Goal: Check status: Check status

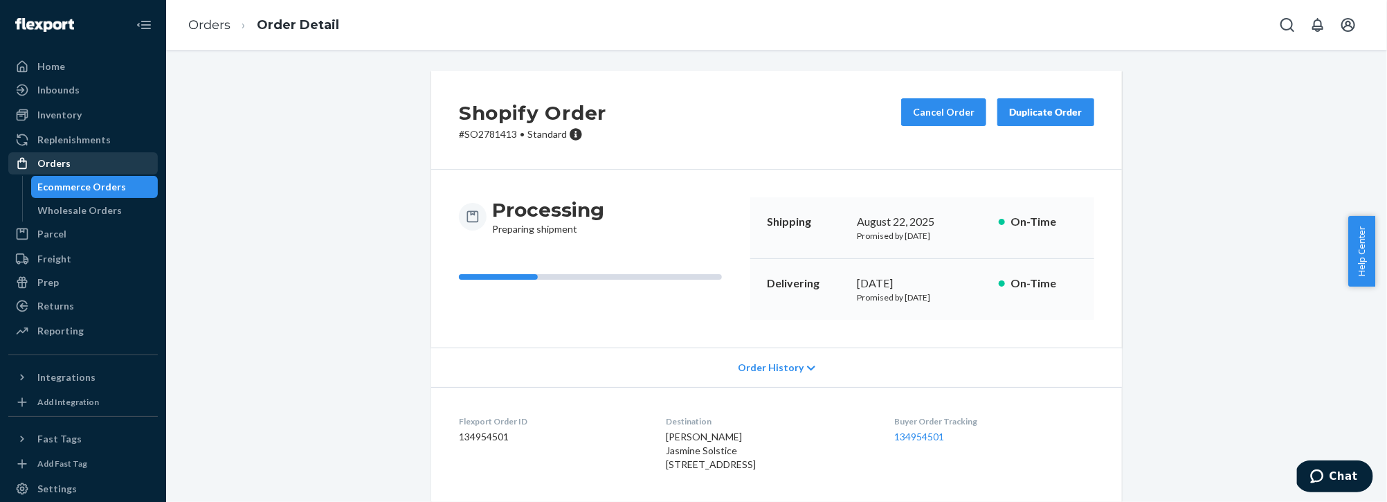
scroll to position [926, 0]
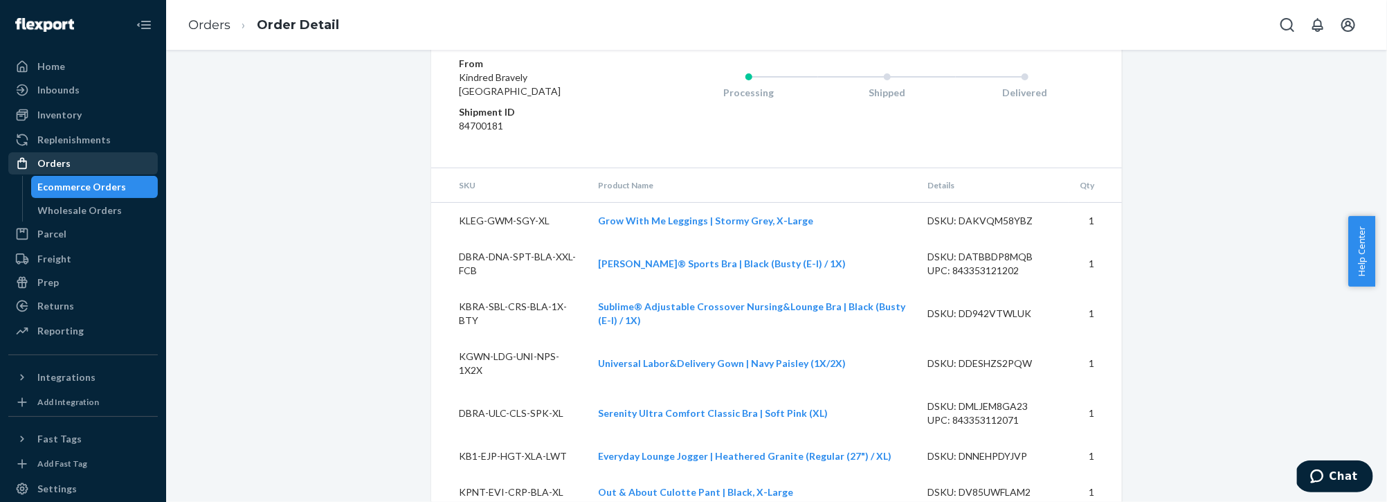
click at [44, 162] on div "Orders" at bounding box center [53, 163] width 33 height 14
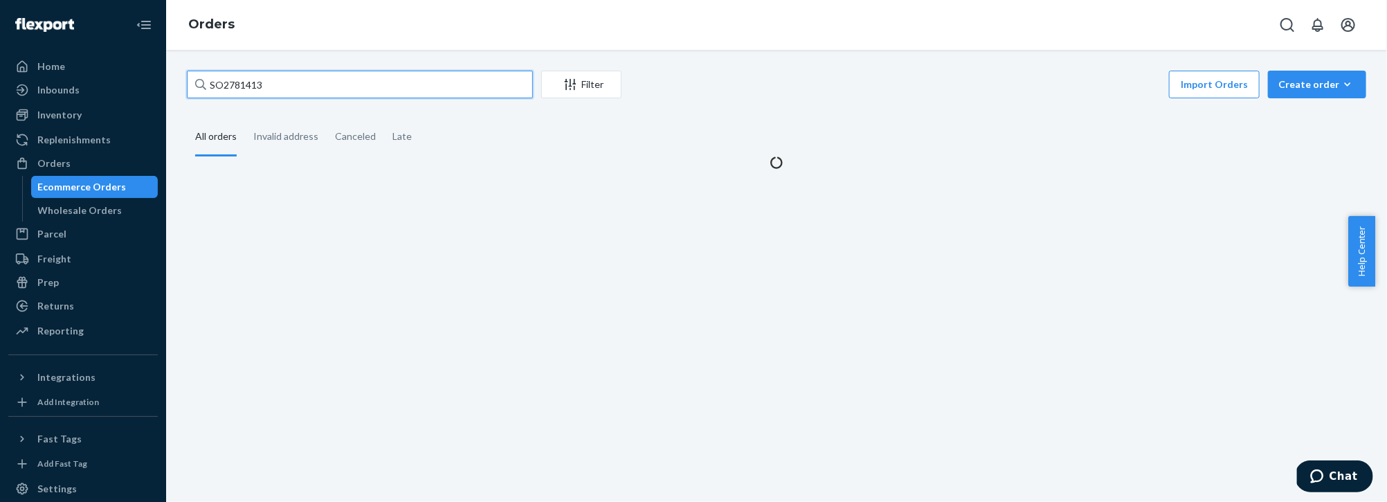
click at [329, 84] on input "SO2781413" at bounding box center [360, 85] width 346 height 28
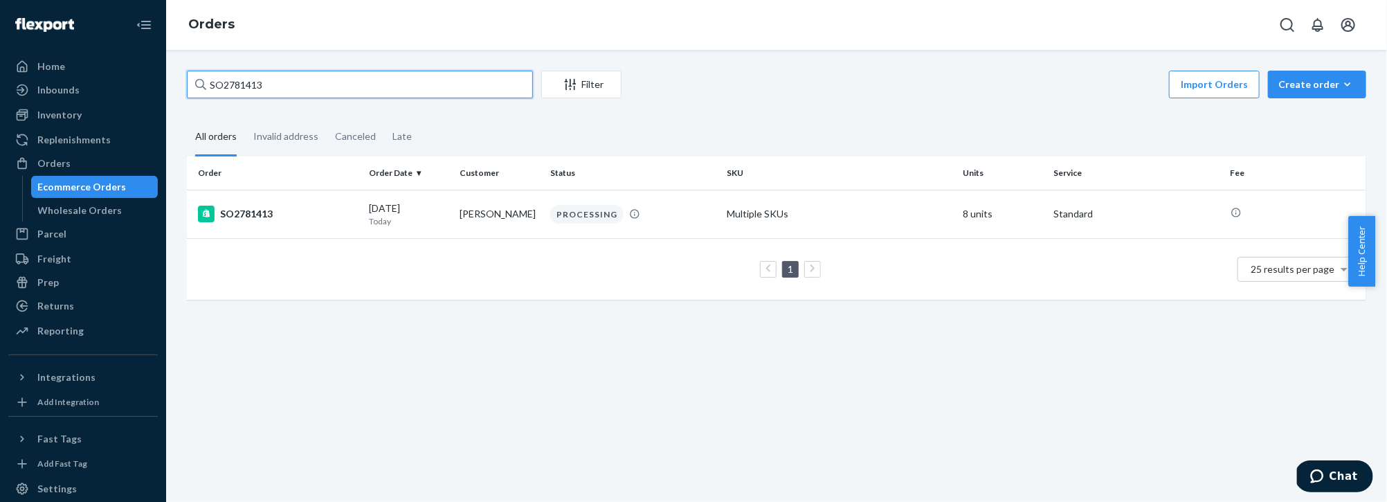
paste input "99351"
type input "SO2799351"
click at [454, 228] on td "[PERSON_NAME]" at bounding box center [499, 214] width 91 height 48
